Goal: Task Accomplishment & Management: Use online tool/utility

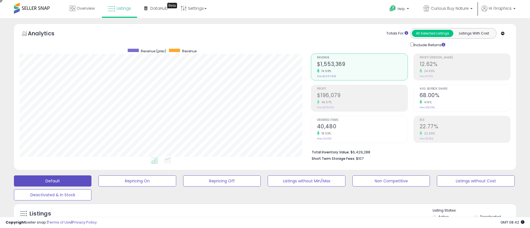
scroll to position [114, 291]
click at [450, 8] on span "Curious Buy Nature" at bounding box center [449, 9] width 38 height 6
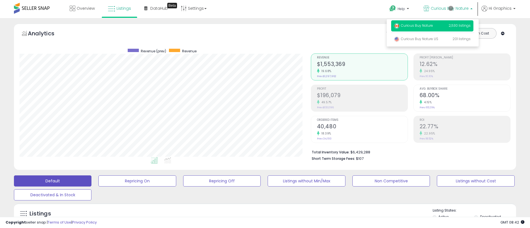
click at [433, 26] on p "Curious Buy Nature 2,530 listings" at bounding box center [432, 25] width 82 height 11
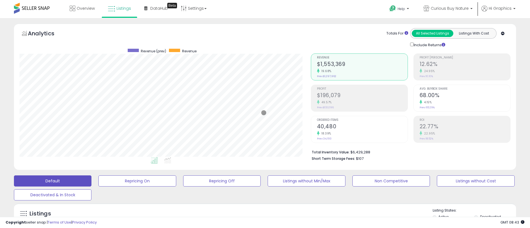
scroll to position [124, 0]
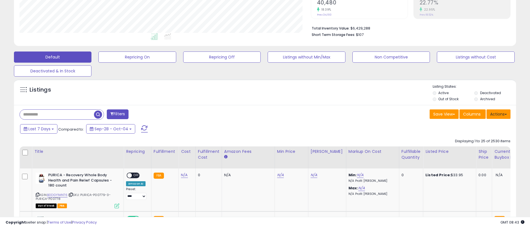
click at [498, 114] on button "Actions" at bounding box center [498, 113] width 24 height 9
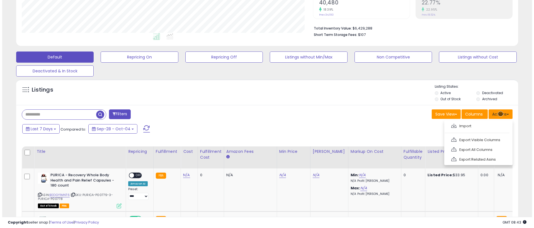
scroll to position [136, 0]
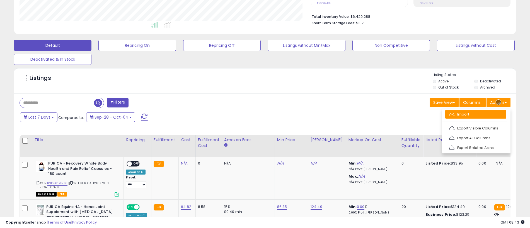
click at [475, 114] on link "Import" at bounding box center [475, 114] width 61 height 9
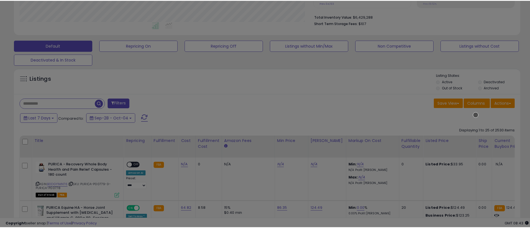
scroll to position [114, 293]
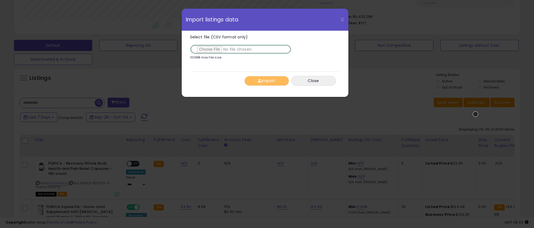
click at [239, 49] on input "Select file (CSV format only)" at bounding box center [240, 49] width 101 height 9
type input "**********"
click at [266, 81] on button "Import" at bounding box center [266, 81] width 45 height 10
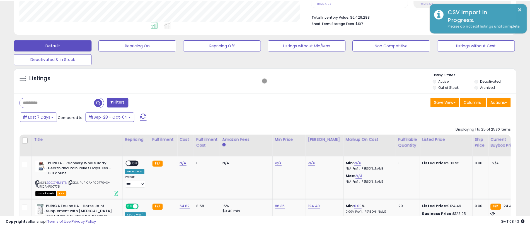
scroll to position [278433, 278256]
